Goal: Navigation & Orientation: Find specific page/section

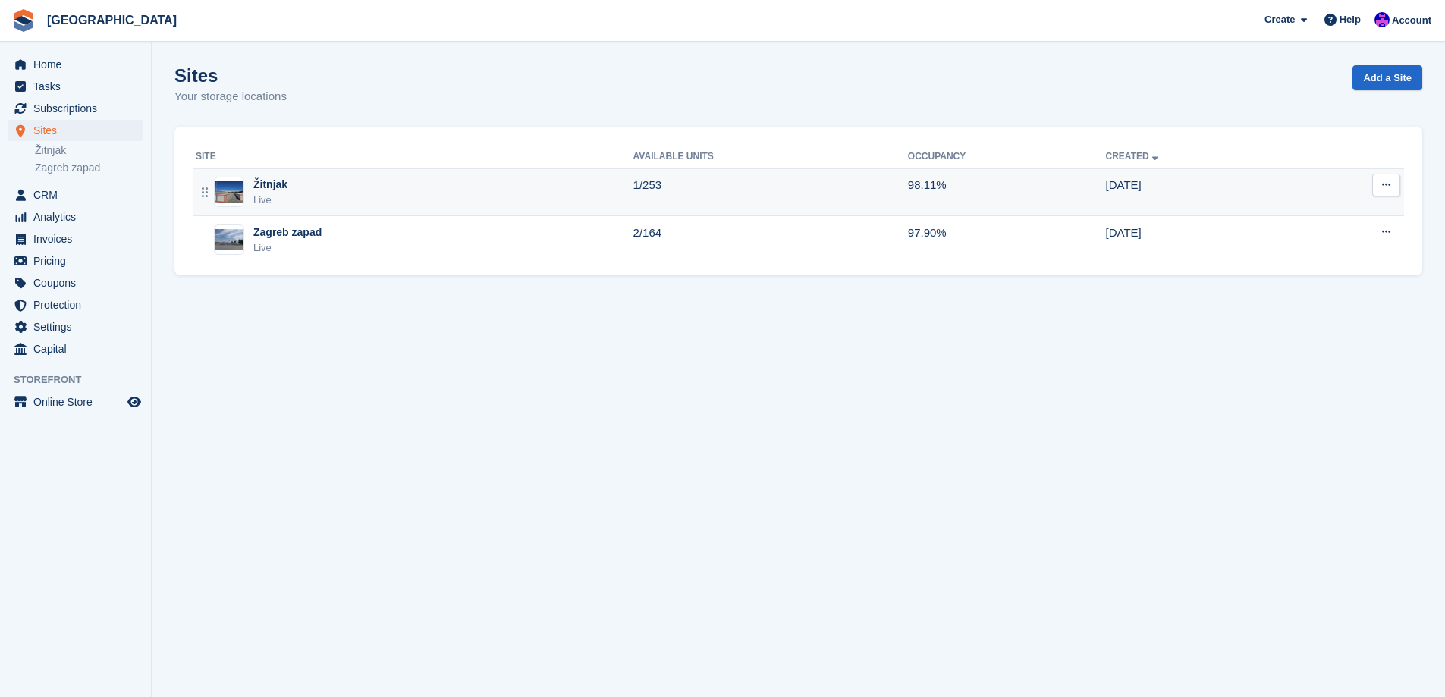
click at [342, 190] on div "Žitnjak Live" at bounding box center [415, 192] width 438 height 31
